Goal: Task Accomplishment & Management: Manage account settings

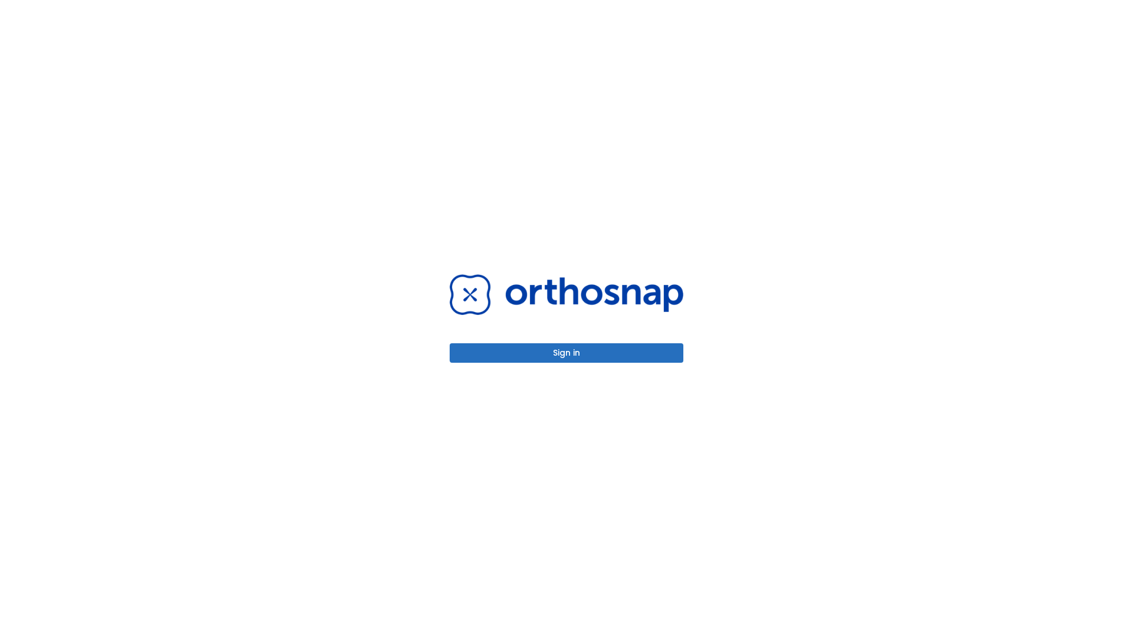
click at [566, 353] on button "Sign in" at bounding box center [567, 352] width 234 height 19
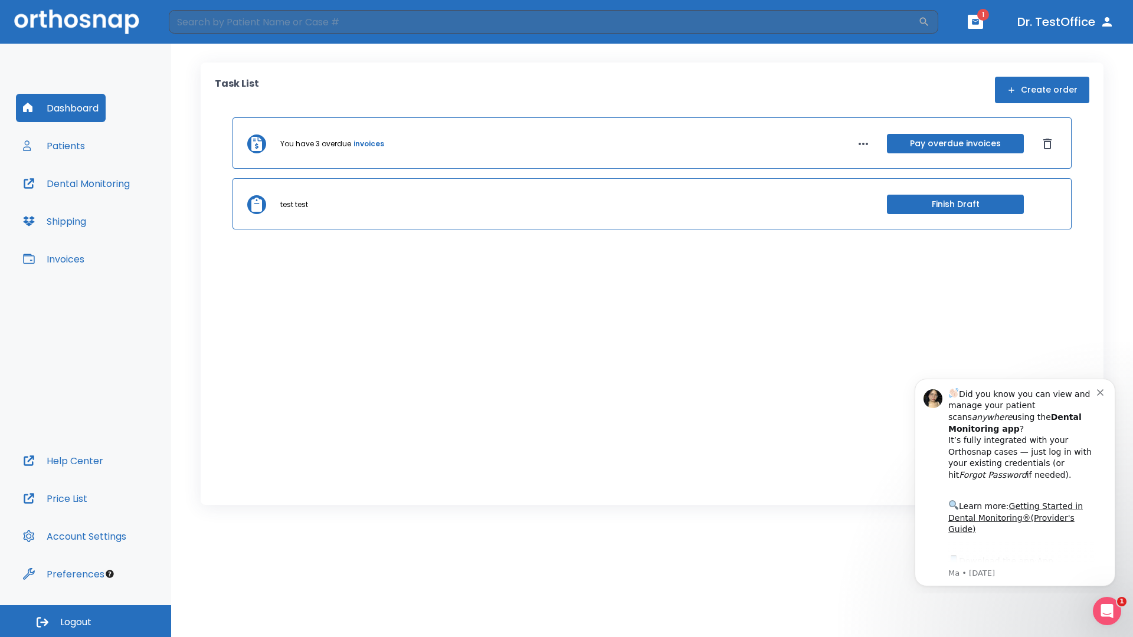
click at [86, 621] on span "Logout" at bounding box center [75, 622] width 31 height 13
